Goal: Task Accomplishment & Management: Manage account settings

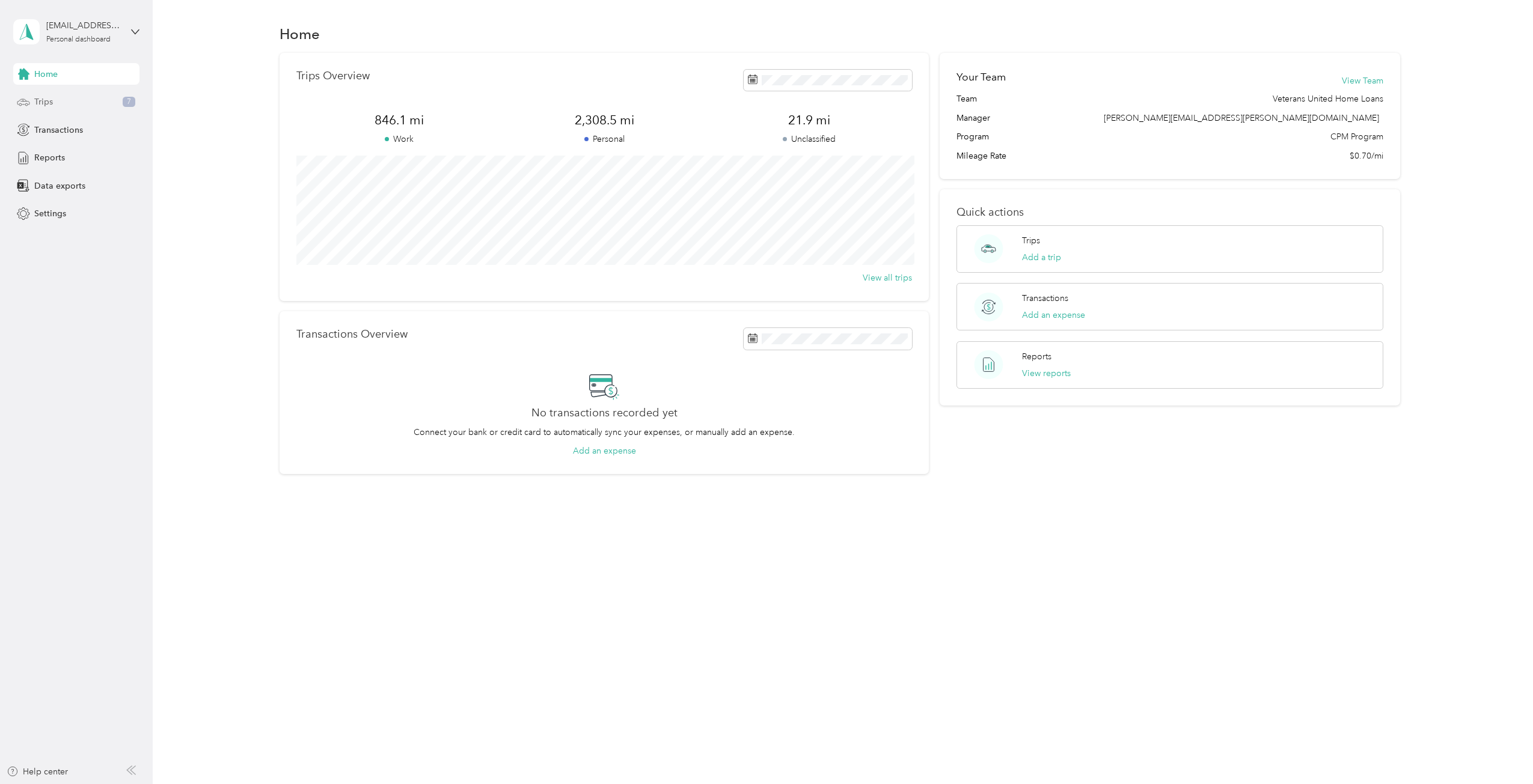
click at [67, 104] on div "Trips 7" at bounding box center [76, 102] width 126 height 22
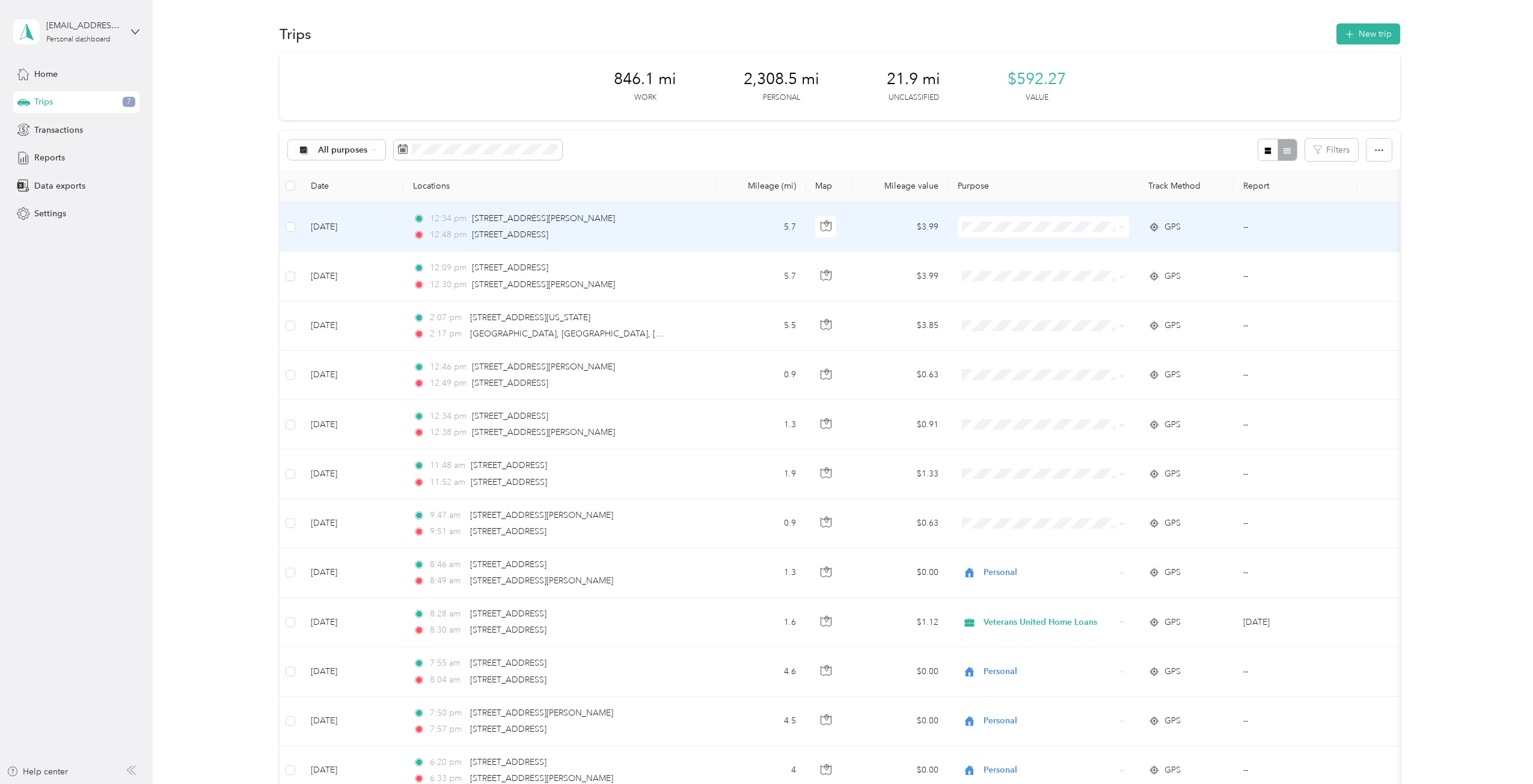
click at [1057, 235] on span at bounding box center [1043, 227] width 171 height 22
click at [1066, 253] on li "Veterans United Home Loans" at bounding box center [1043, 245] width 171 height 21
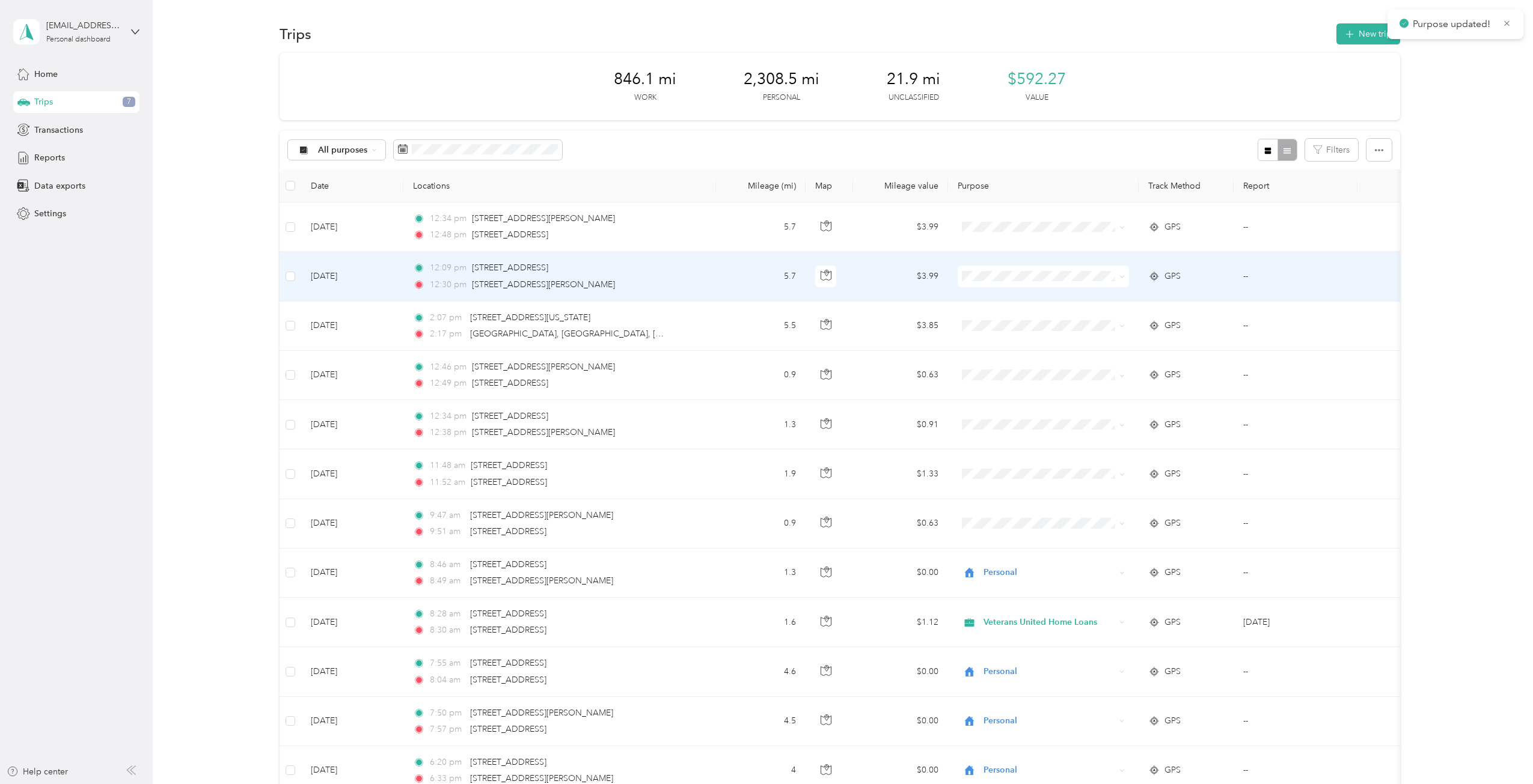
click at [1066, 269] on span at bounding box center [1043, 277] width 171 height 22
click at [1001, 296] on span "Veterans United Home Loans" at bounding box center [1054, 299] width 133 height 13
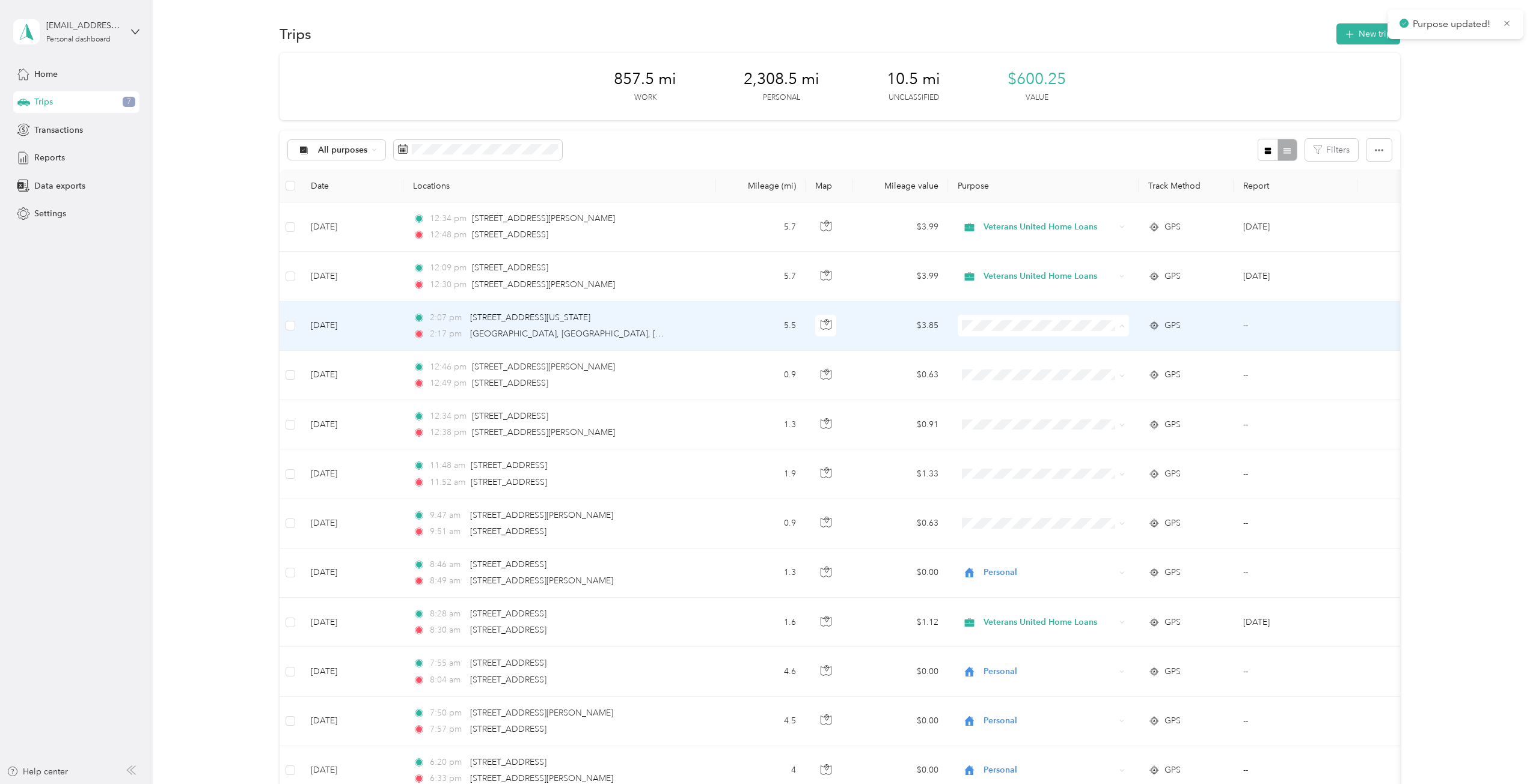
click at [1006, 359] on li "Personal" at bounding box center [1043, 369] width 171 height 21
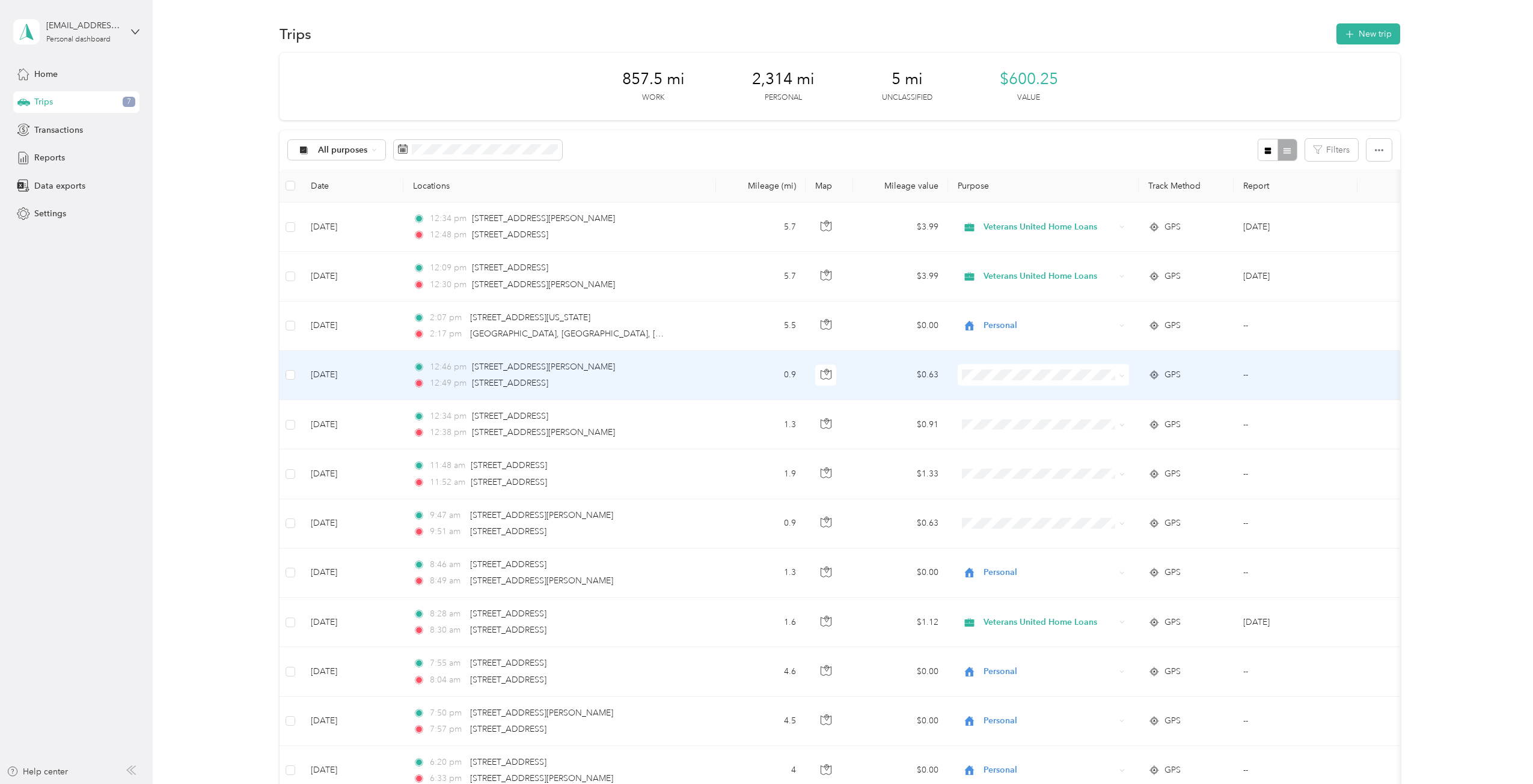
click at [1016, 396] on span "Veterans United Home Loans" at bounding box center [1054, 397] width 133 height 13
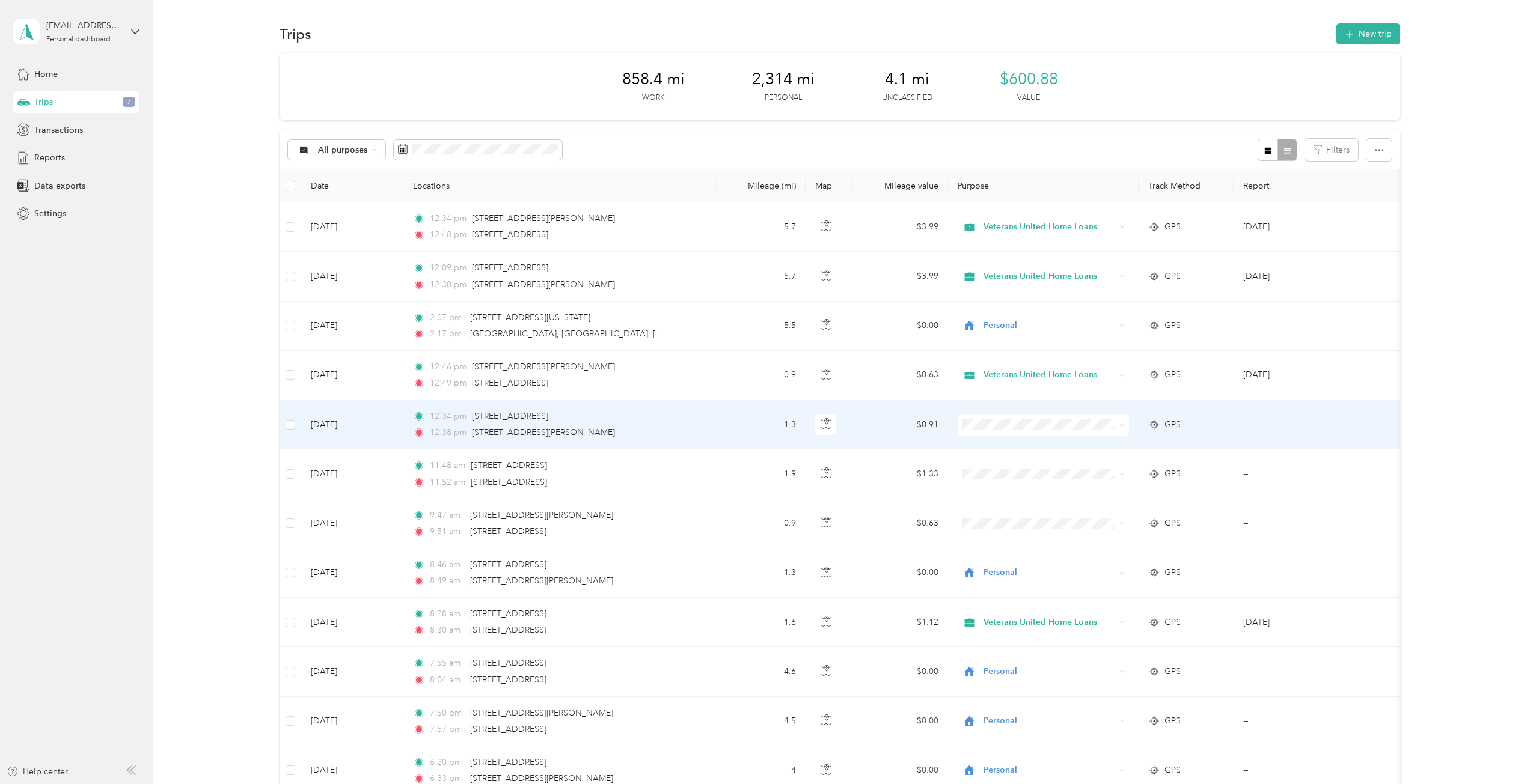
click at [1034, 464] on span "Personal" at bounding box center [1054, 465] width 133 height 13
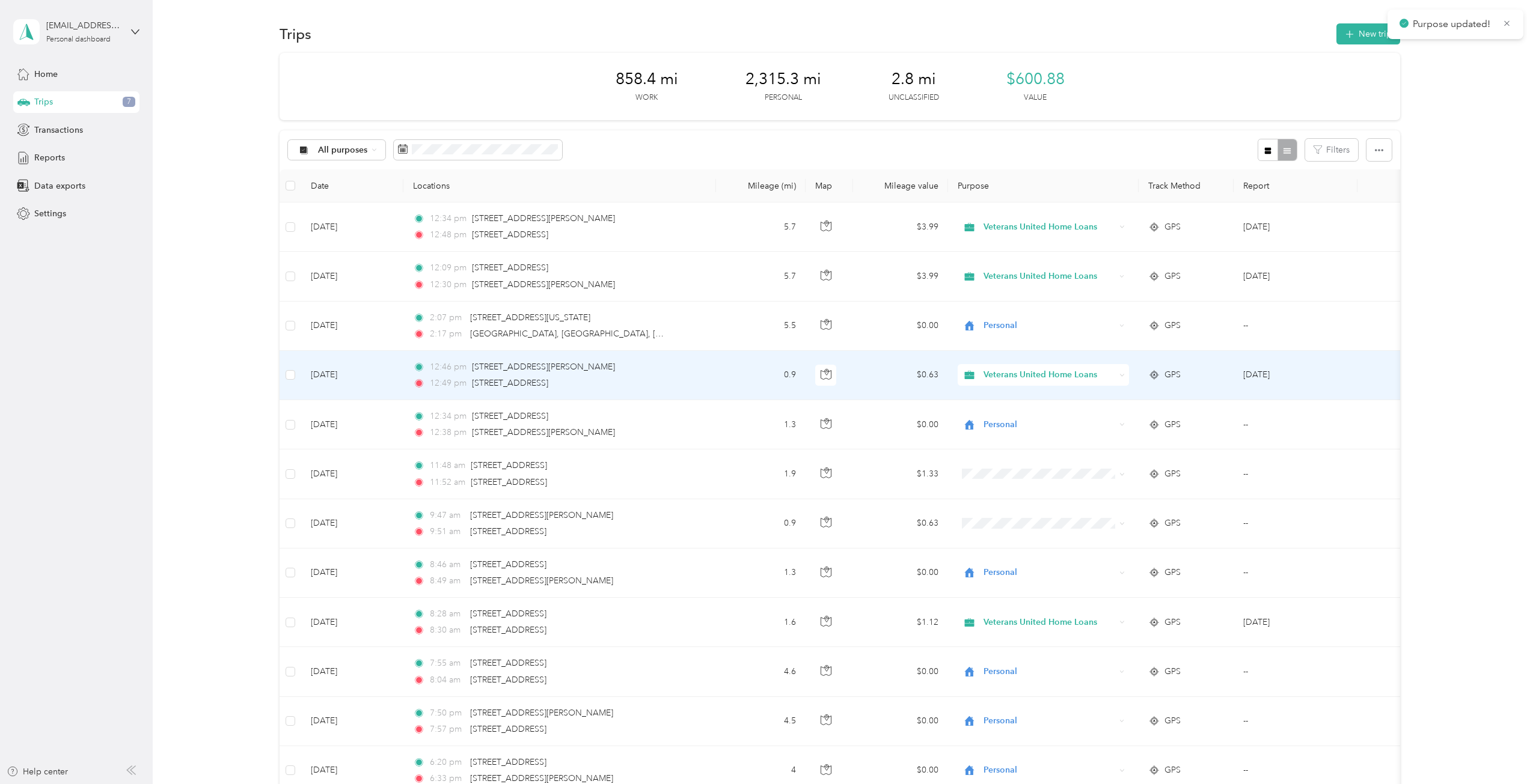
click at [1030, 374] on span "Veterans United Home Loans" at bounding box center [1049, 374] width 132 height 13
click at [1036, 421] on li "Personal" at bounding box center [1043, 418] width 171 height 21
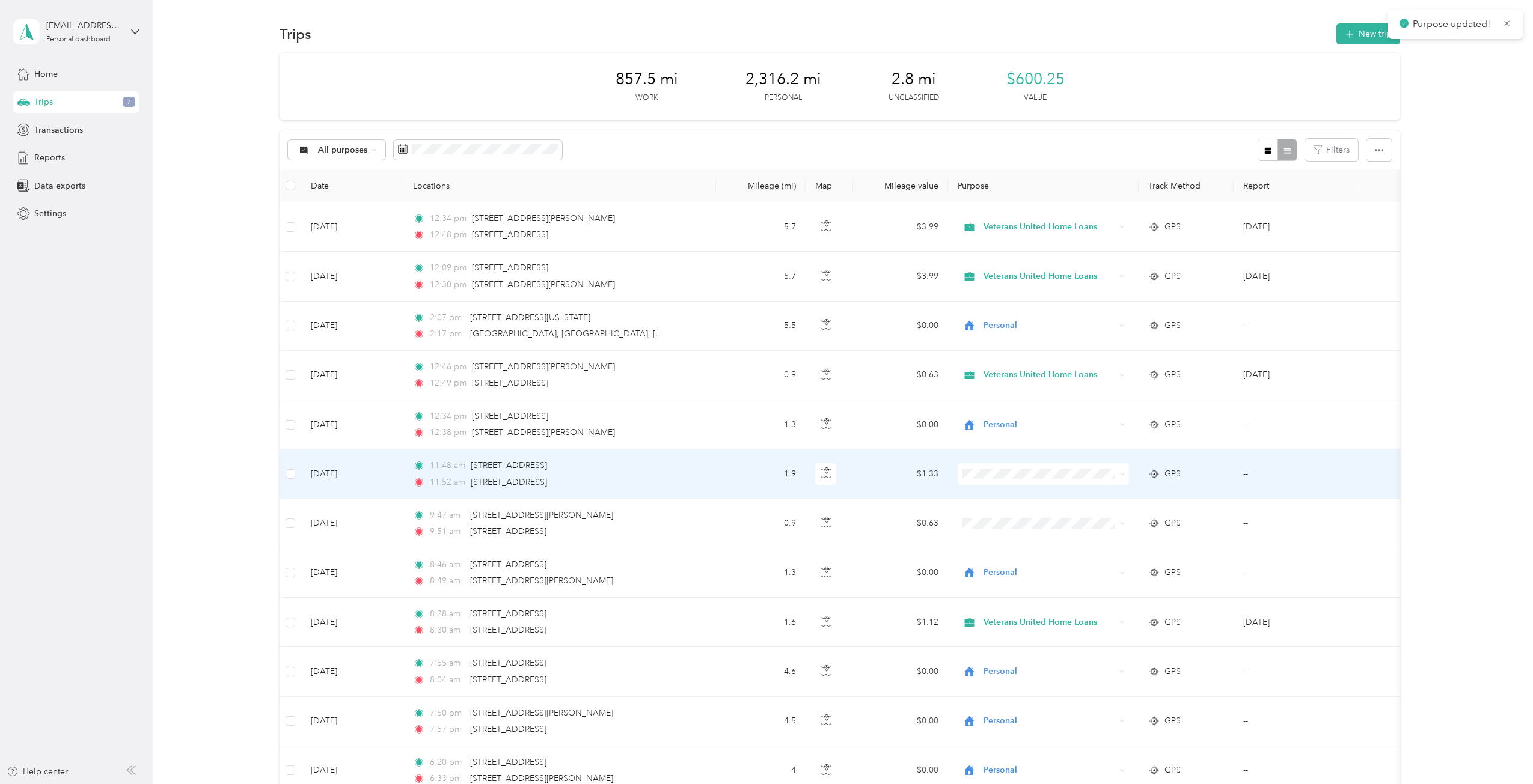
click at [1036, 466] on span at bounding box center [1043, 474] width 171 height 22
click at [1041, 496] on span "Veterans United Home Loans" at bounding box center [1054, 496] width 133 height 13
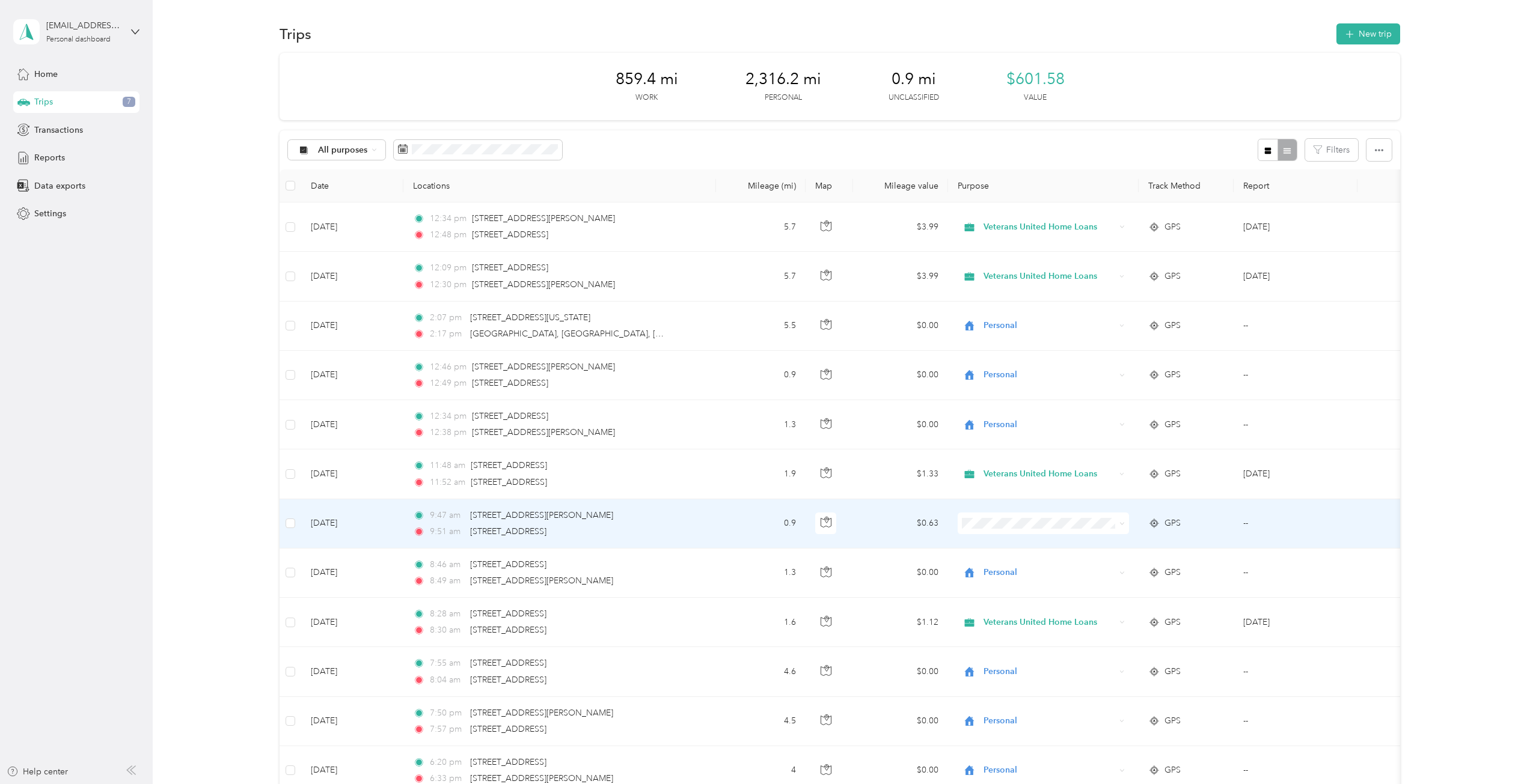
click at [1048, 548] on li "Veterans United Home Loans" at bounding box center [1043, 544] width 171 height 21
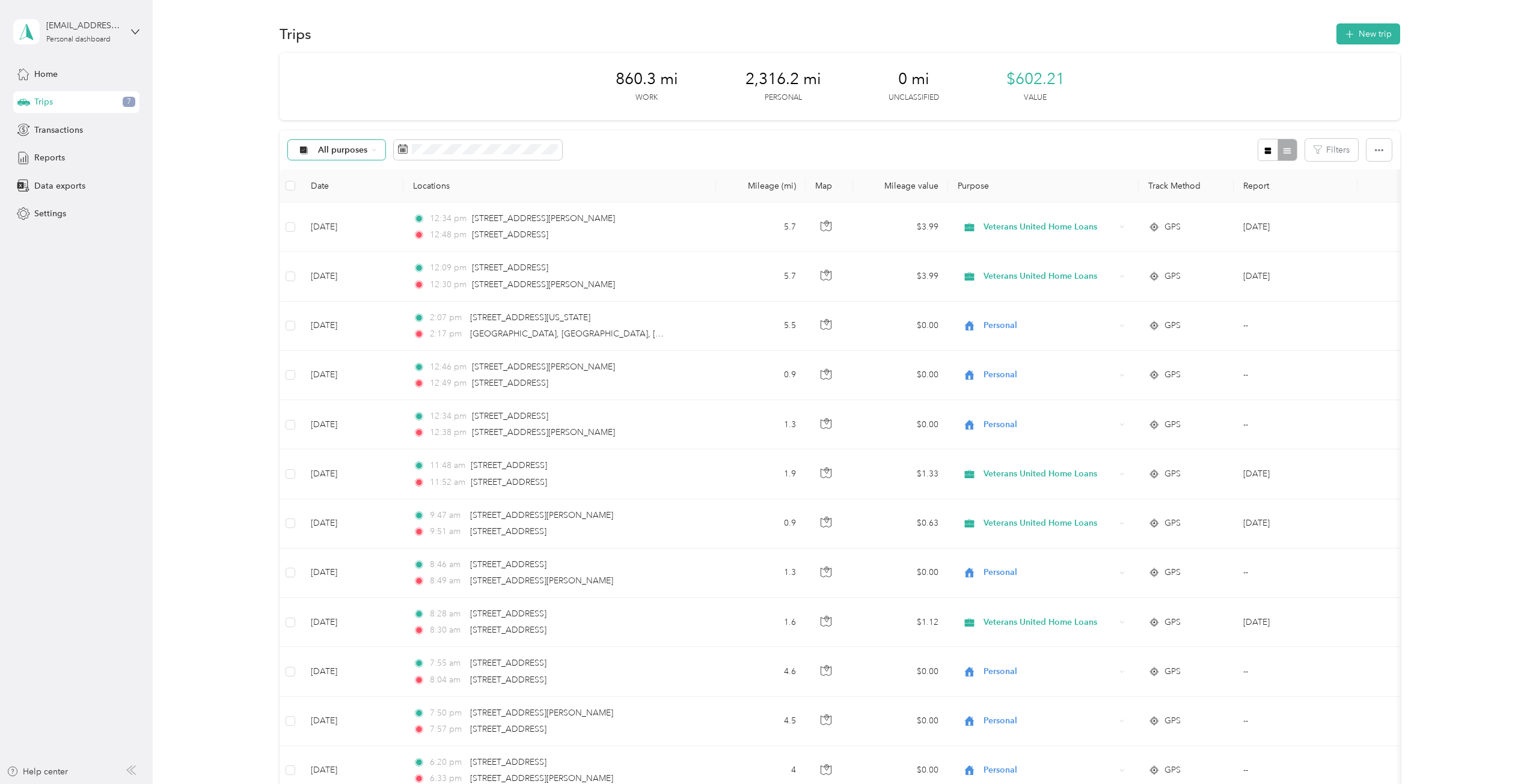
click at [377, 141] on div "All purposes" at bounding box center [336, 150] width 97 height 20
click at [578, 255] on button "Last month" at bounding box center [562, 250] width 74 height 21
